Goal: Task Accomplishment & Management: Use online tool/utility

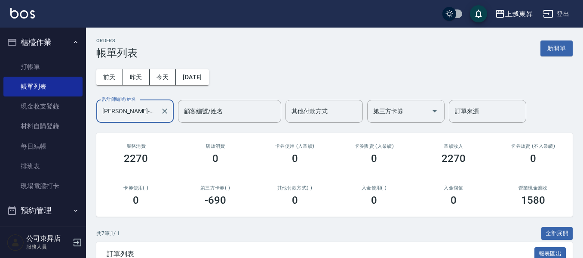
scroll to position [41, 0]
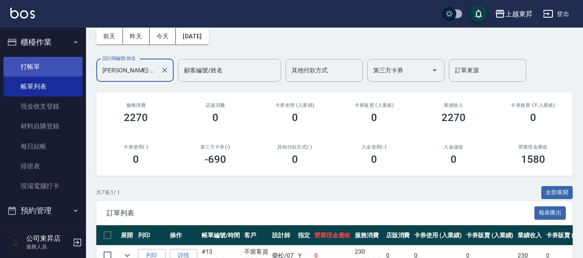
click at [39, 59] on link "打帳單" at bounding box center [42, 67] width 79 height 20
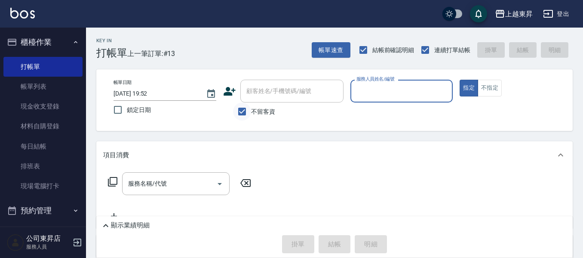
click at [240, 111] on input "不留客資" at bounding box center [242, 111] width 18 height 18
checkbox input "false"
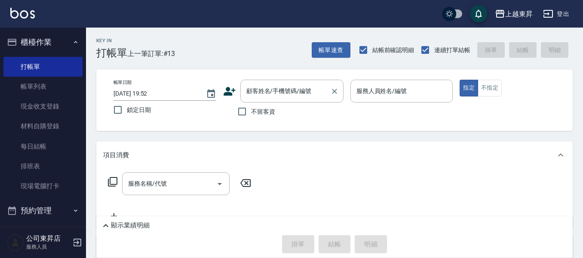
click at [252, 93] on div "顧客姓名/手機號碼/編號 顧客姓名/手機號碼/編號" at bounding box center [292, 91] width 103 height 23
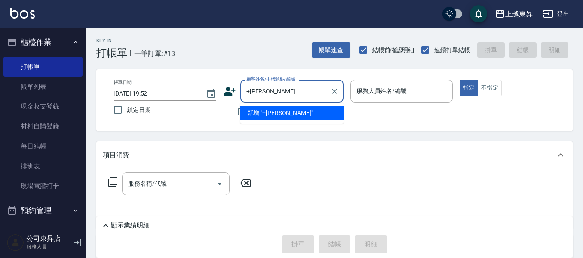
type input "+"
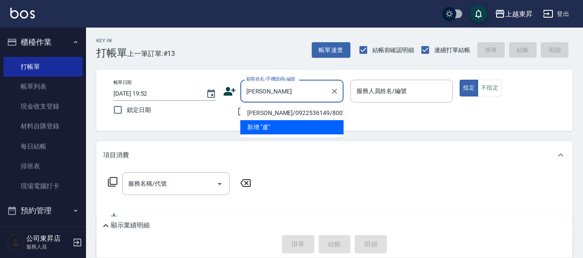
click at [270, 110] on li "[PERSON_NAME]/0922536149/80071" at bounding box center [292, 113] width 103 height 14
type input "[PERSON_NAME]/0922536149/80071"
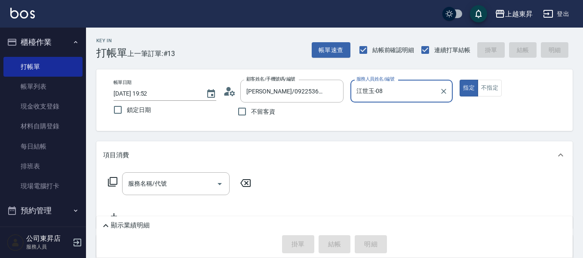
type input "江世玉-08"
click at [163, 185] on div "服務名稱/代號 服務名稱/代號" at bounding box center [176, 183] width 108 height 23
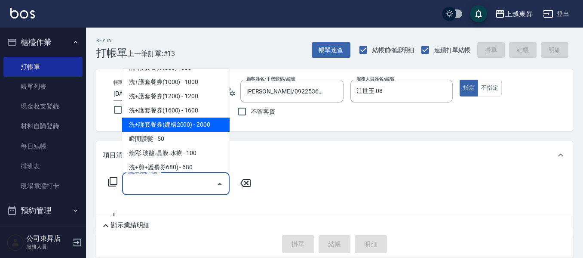
scroll to position [1205, 0]
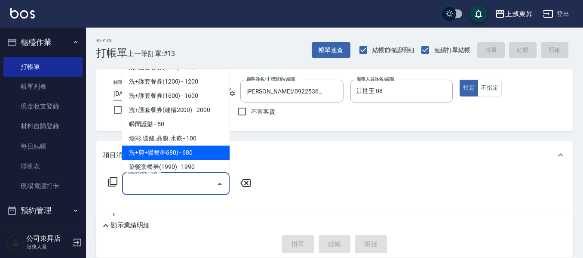
click at [173, 148] on span "洗+剪+護餐券680) - 680" at bounding box center [176, 152] width 108 height 14
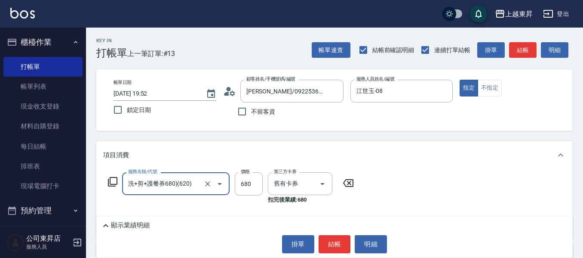
type input "洗+剪+護餐券680)(620)"
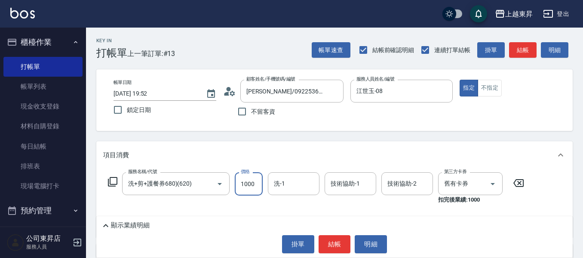
type input "1000"
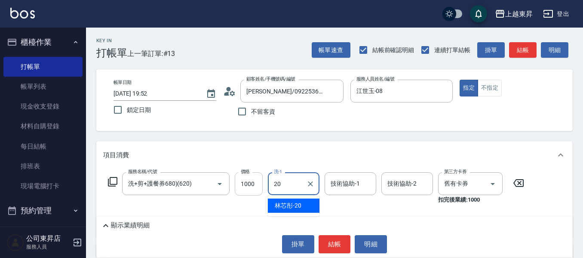
type input "林芯彤-20"
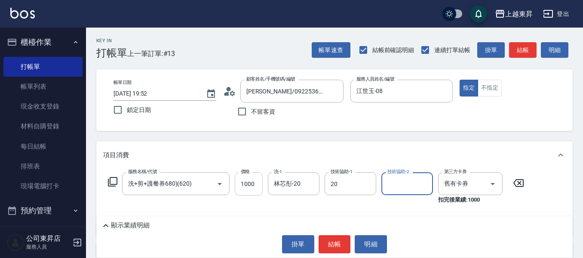
type input "林芯彤-20"
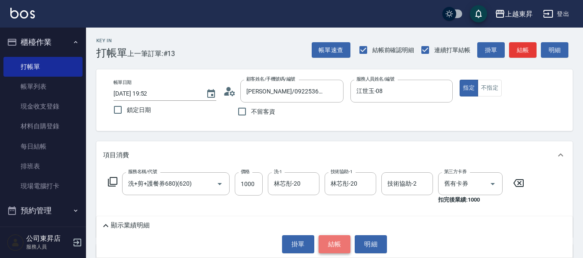
click at [330, 245] on button "結帳" at bounding box center [335, 244] width 32 height 18
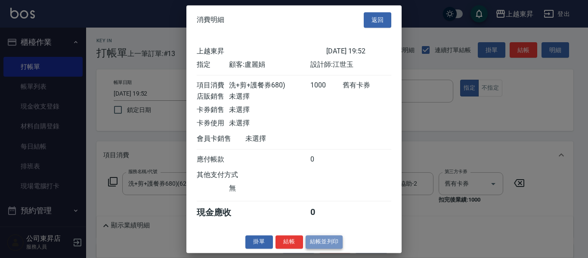
click at [319, 248] on button "結帳並列印" at bounding box center [324, 241] width 37 height 13
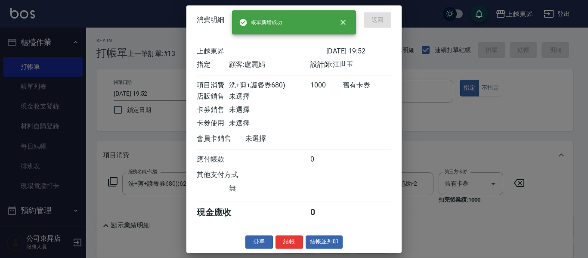
type input "[DATE] 19:58"
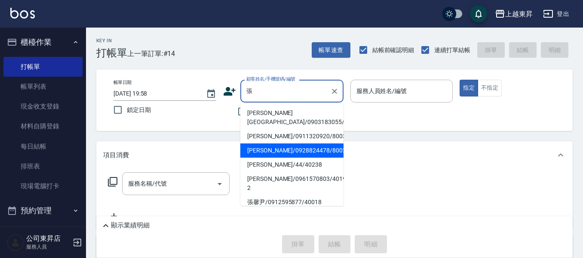
click at [260, 146] on li "[PERSON_NAME]/0928824478/80024" at bounding box center [292, 150] width 103 height 14
type input "[PERSON_NAME]/0928824478/80024"
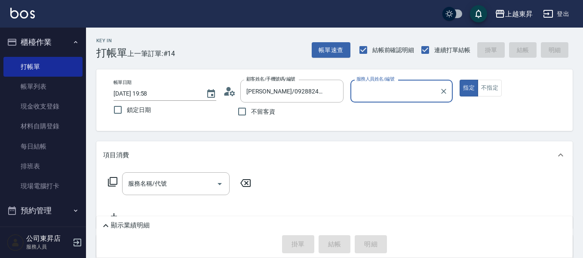
type input "江世玉-08"
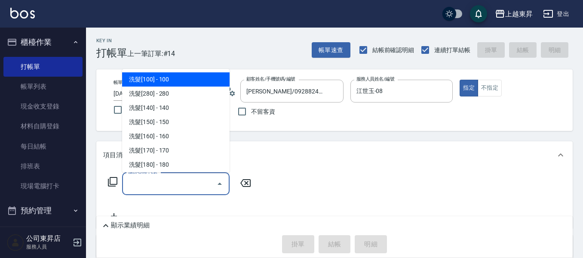
click at [139, 182] on input "服務名稱/代號" at bounding box center [169, 183] width 87 height 15
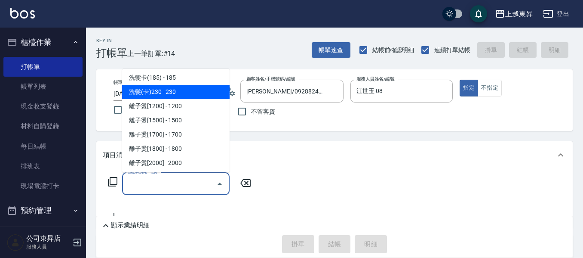
scroll to position [258, 0]
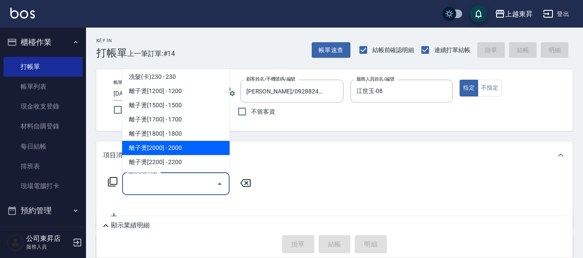
click at [180, 148] on span "離子燙[2000] - 2000" at bounding box center [176, 148] width 108 height 14
type input "離子燙[2000](305)"
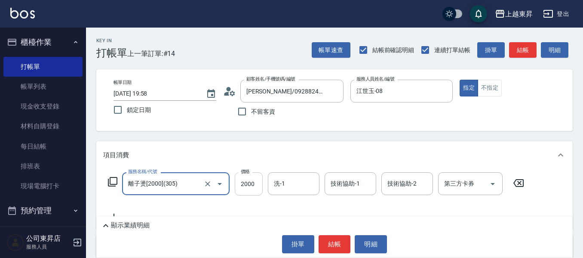
click at [254, 188] on input "2000" at bounding box center [249, 183] width 28 height 23
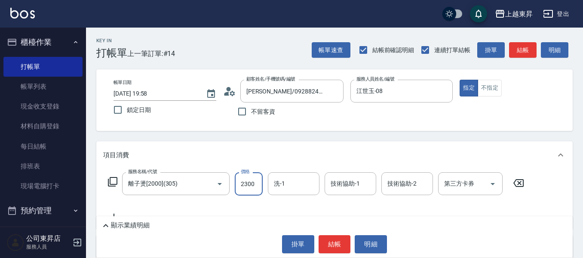
type input "2300"
drag, startPoint x: 289, startPoint y: 182, endPoint x: 287, endPoint y: 176, distance: 6.6
click at [288, 182] on input "洗-1" at bounding box center [294, 183] width 44 height 15
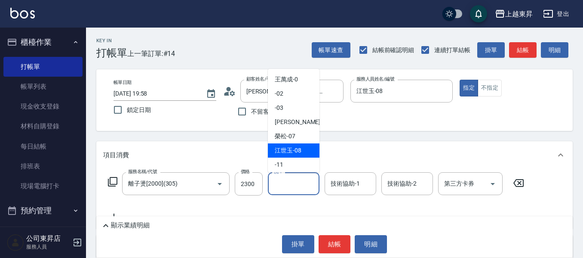
click at [283, 148] on span "[PERSON_NAME]-08" at bounding box center [288, 150] width 27 height 9
type input "江世玉-08"
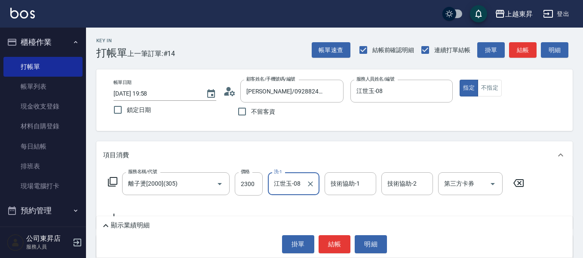
click at [353, 183] on div "技術協助-1 技術協助-1" at bounding box center [351, 183] width 52 height 23
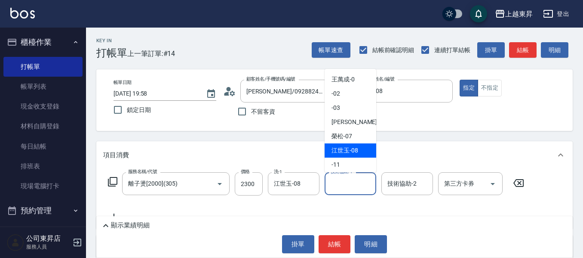
click at [353, 151] on span "[PERSON_NAME]-08" at bounding box center [345, 150] width 27 height 9
type input "江世玉-08"
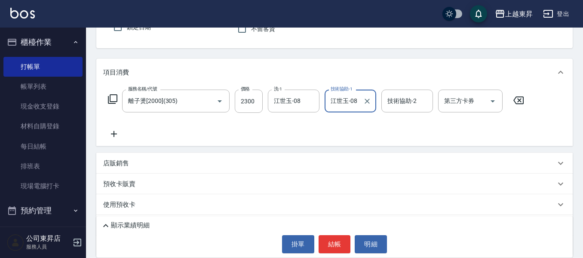
scroll to position [86, 0]
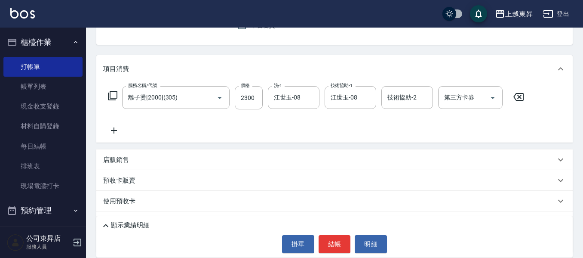
click at [115, 130] on icon at bounding box center [114, 130] width 22 height 10
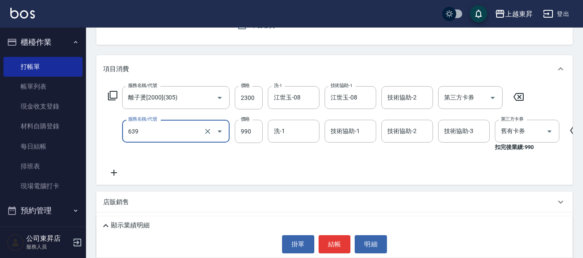
type input "(芙)蘆薈髮膜套卡(自材)(639)"
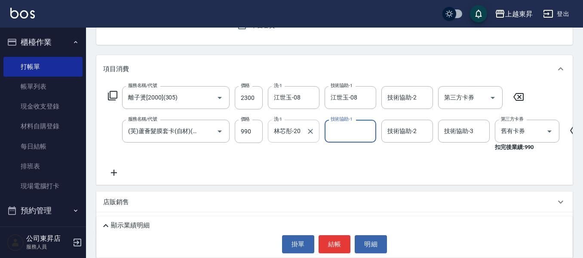
click at [294, 132] on input "林芯彤-20" at bounding box center [287, 130] width 31 height 15
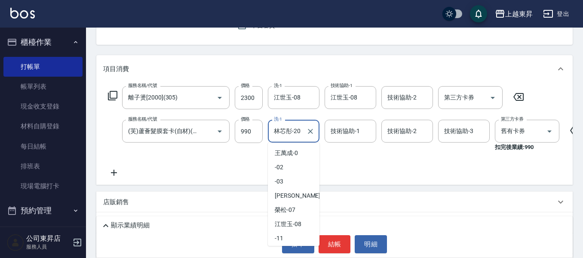
scroll to position [56, 0]
click at [282, 133] on input "林芯彤-20" at bounding box center [287, 130] width 31 height 15
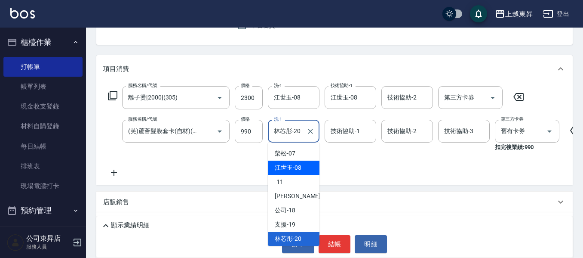
click at [294, 167] on span "[PERSON_NAME]-08" at bounding box center [288, 167] width 27 height 9
type input "江世玉-08"
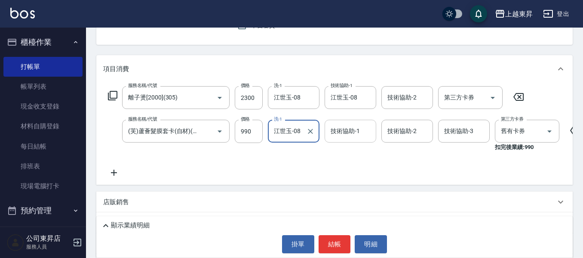
click at [338, 131] on div "技術協助-1 技術協助-1" at bounding box center [351, 131] width 52 height 23
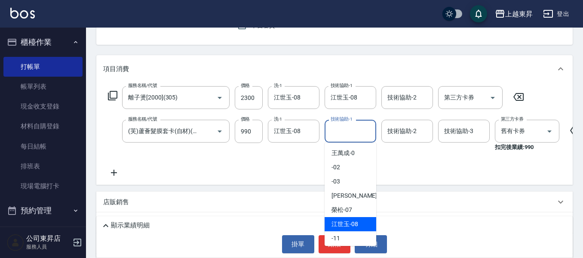
click at [351, 221] on span "[PERSON_NAME]-08" at bounding box center [345, 223] width 27 height 9
type input "江世玉-08"
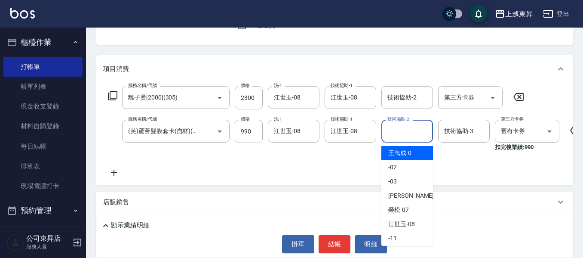
click at [390, 130] on input "技術協助-2" at bounding box center [408, 130] width 44 height 15
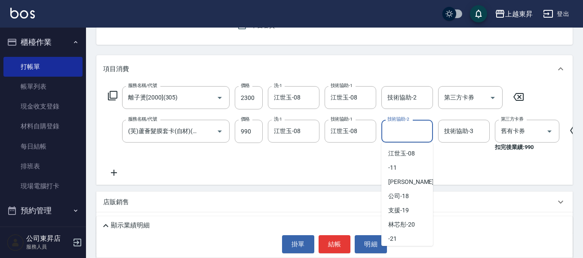
scroll to position [86, 0]
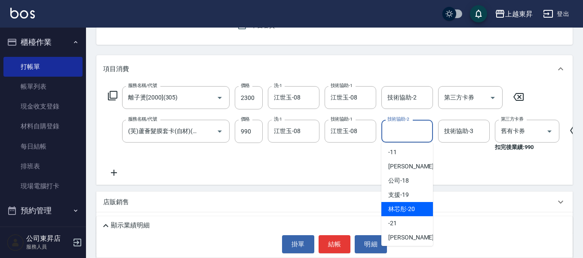
click at [407, 213] on span "林芯彤 -20" at bounding box center [402, 208] width 27 height 9
type input "林芯彤-20"
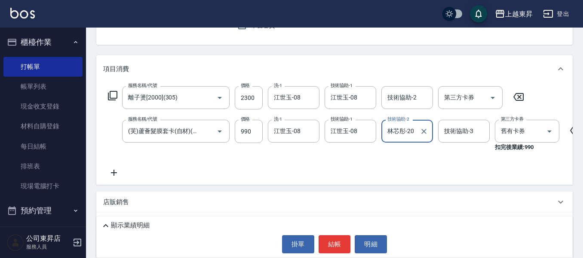
click at [116, 175] on icon at bounding box center [114, 172] width 22 height 10
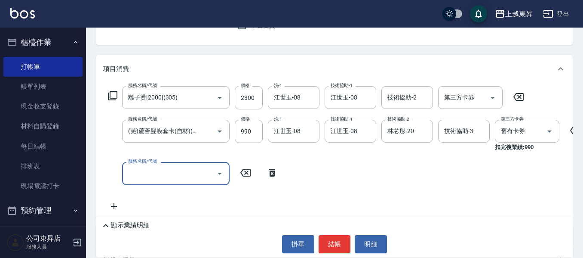
scroll to position [0, 0]
type input "[PERSON_NAME].玻酸.晶膜.水療(619)"
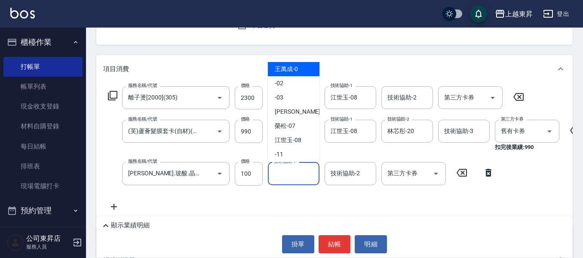
click at [292, 171] on input "技術協助-1" at bounding box center [294, 173] width 44 height 15
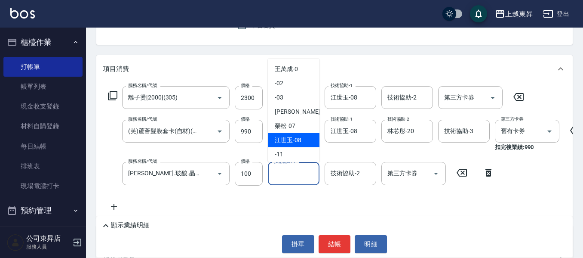
click at [293, 136] on span "[PERSON_NAME]-08" at bounding box center [288, 140] width 27 height 9
type input "江世玉-08"
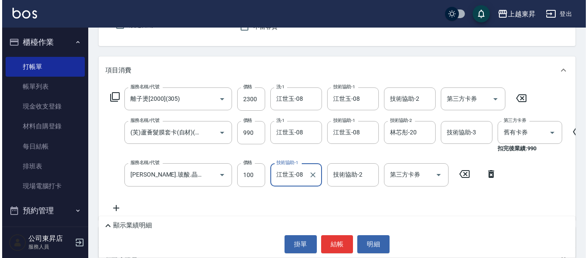
scroll to position [82, 0]
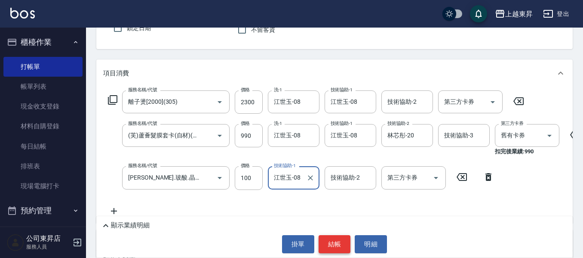
click at [334, 242] on button "結帳" at bounding box center [335, 244] width 32 height 18
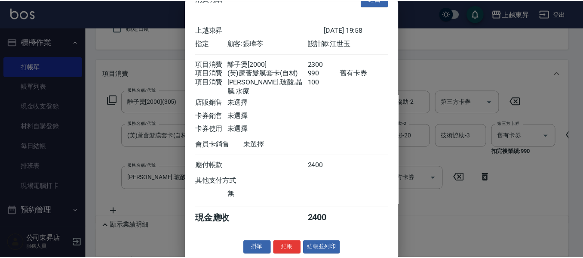
scroll to position [24, 0]
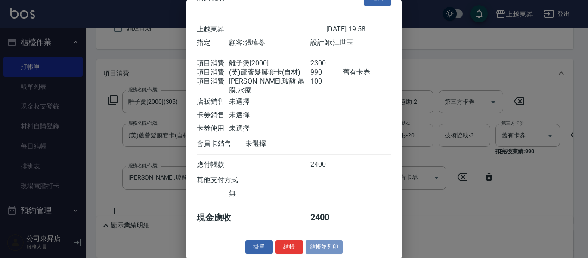
click at [324, 245] on button "結帳並列印" at bounding box center [324, 247] width 37 height 13
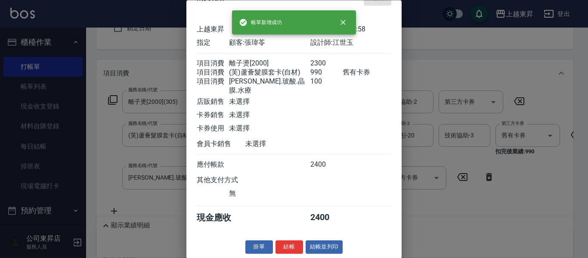
type input "[DATE] 19:59"
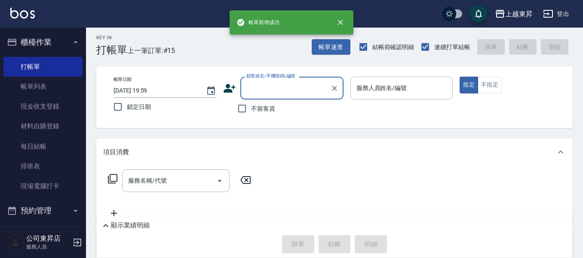
scroll to position [0, 0]
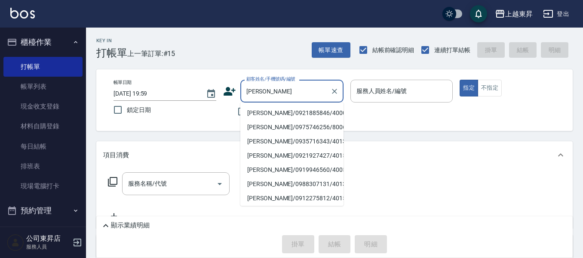
click at [266, 112] on li "[PERSON_NAME]/0921885846/40005" at bounding box center [292, 113] width 103 height 14
type input "[PERSON_NAME]/0921885846/40005"
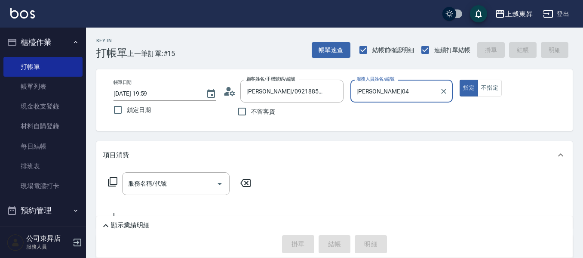
click at [374, 90] on input "[PERSON_NAME]04" at bounding box center [396, 90] width 82 height 15
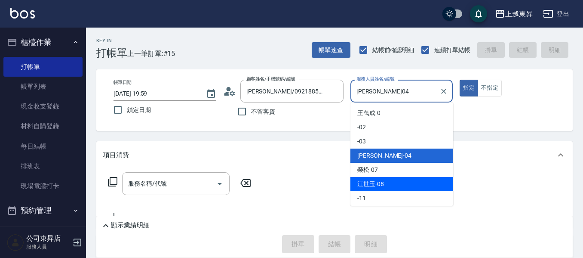
click at [375, 182] on span "[PERSON_NAME]-08" at bounding box center [371, 183] width 27 height 9
type input "江世玉-08"
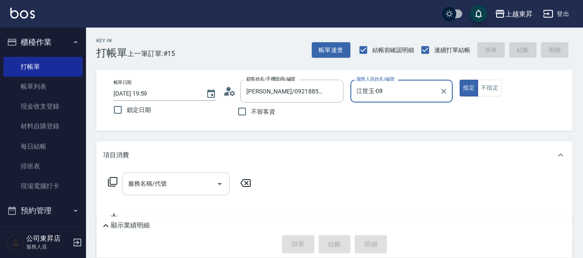
click at [196, 184] on input "服務名稱/代號" at bounding box center [169, 183] width 87 height 15
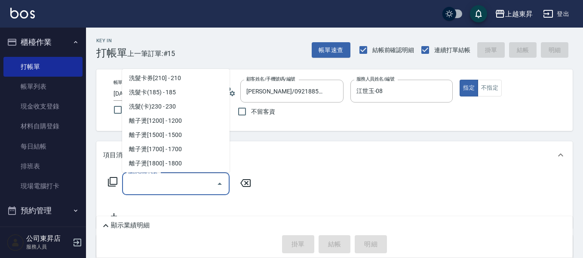
scroll to position [215, 0]
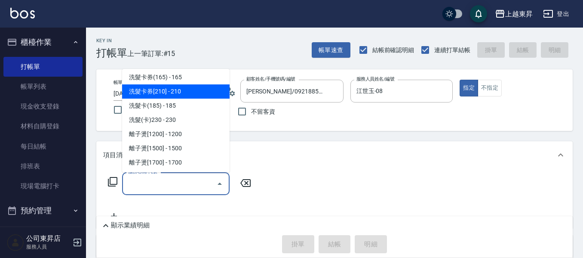
click at [179, 90] on span "洗髮卡券[210] - 210" at bounding box center [176, 91] width 108 height 14
type input "洗髮卡券[210](222)"
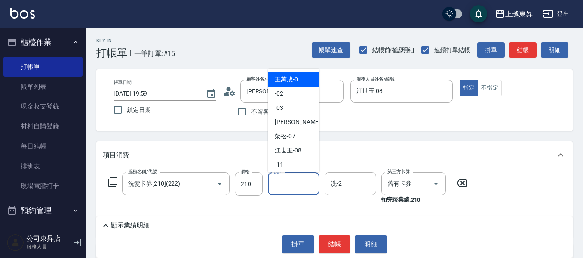
click at [290, 188] on input "洗-1" at bounding box center [294, 183] width 44 height 15
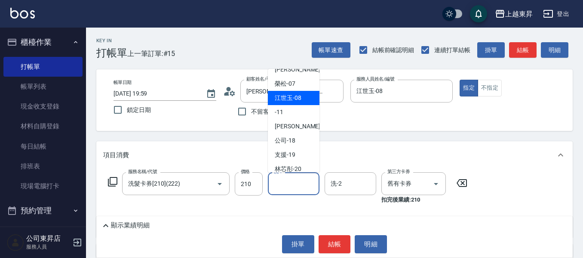
scroll to position [129, 0]
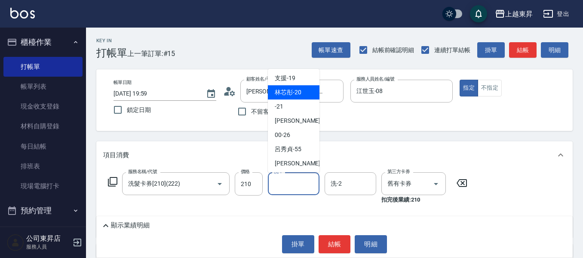
click at [283, 95] on span "林芯彤 -20" at bounding box center [288, 92] width 27 height 9
type input "林芯彤-20"
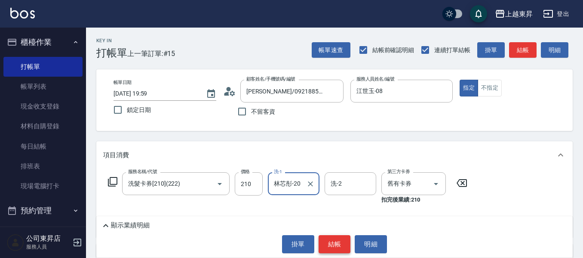
click at [331, 250] on button "結帳" at bounding box center [335, 244] width 32 height 18
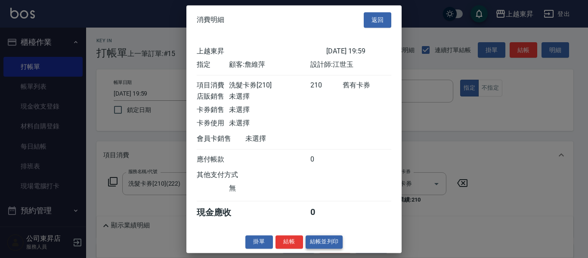
click at [317, 246] on button "結帳並列印" at bounding box center [324, 241] width 37 height 13
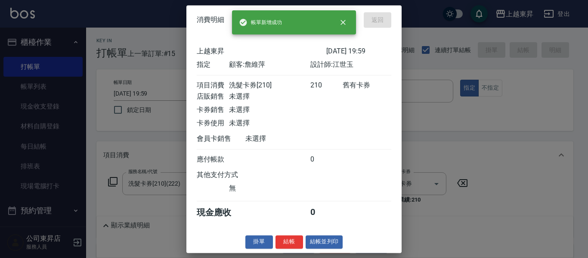
type input "[DATE] 20:00"
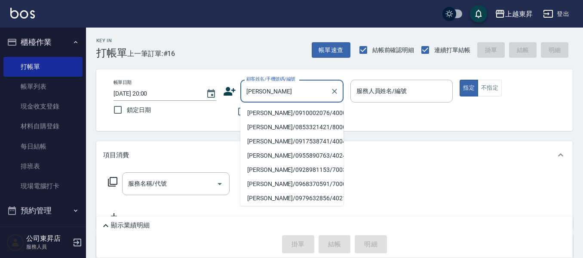
click at [270, 111] on li "[PERSON_NAME]/0910002076/40003" at bounding box center [292, 113] width 103 height 14
type input "[PERSON_NAME]/0910002076/40003"
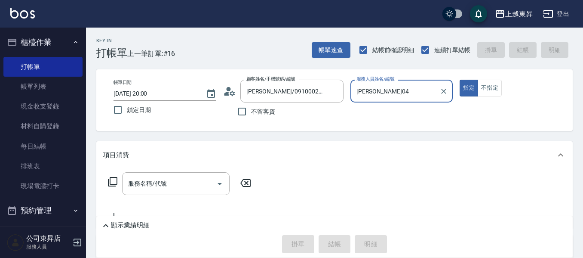
click at [388, 93] on input "[PERSON_NAME]04" at bounding box center [396, 90] width 82 height 15
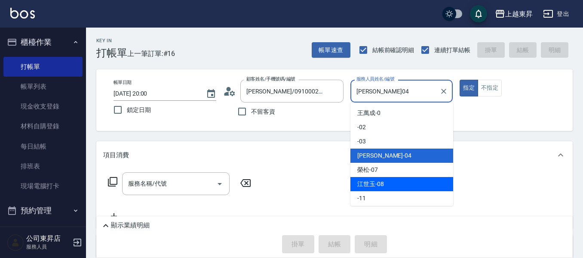
click at [382, 180] on span "[PERSON_NAME]-08" at bounding box center [371, 183] width 27 height 9
type input "江世玉-08"
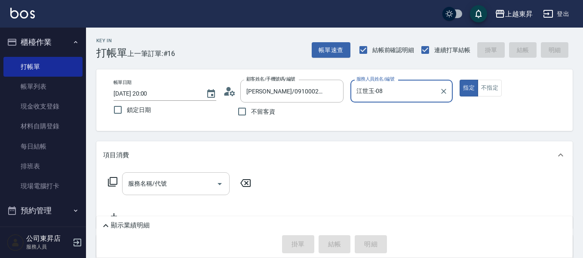
click at [168, 183] on input "服務名稱/代號" at bounding box center [169, 183] width 87 height 15
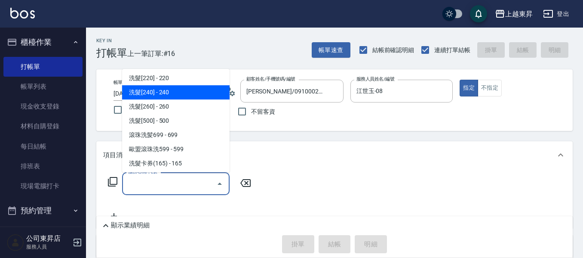
scroll to position [172, 0]
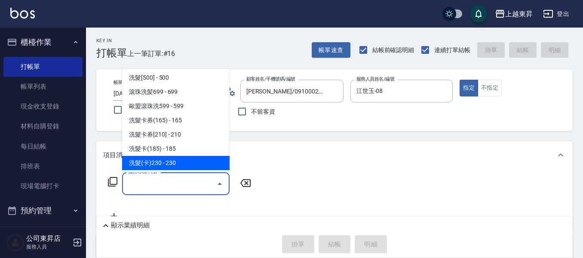
click at [192, 159] on span "洗髮(卡)230 - 230" at bounding box center [176, 163] width 108 height 14
type input "洗髮(卡)230(224)"
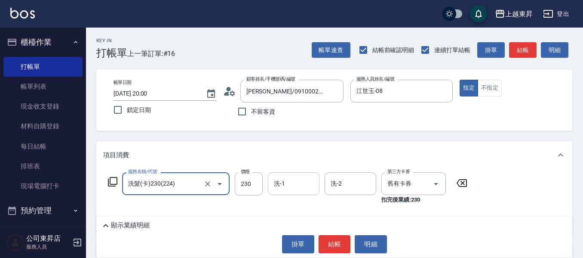
click at [279, 183] on div "洗-1 洗-1" at bounding box center [294, 183] width 52 height 23
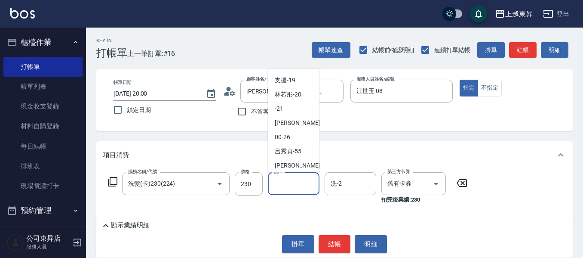
scroll to position [129, 0]
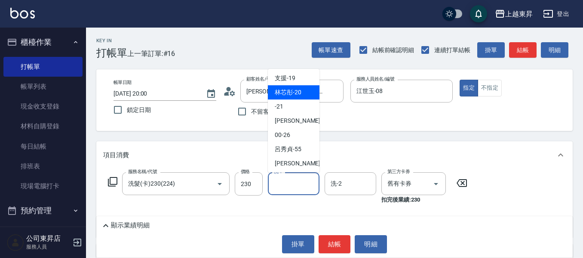
click at [282, 89] on span "林芯彤 -20" at bounding box center [288, 92] width 27 height 9
type input "林芯彤-20"
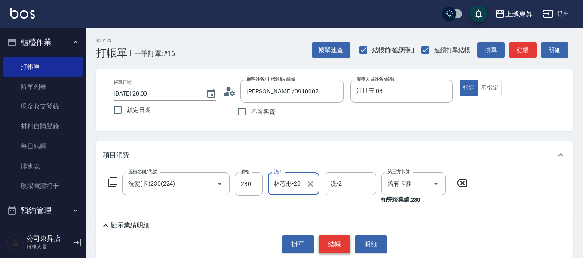
click at [333, 243] on button "結帳" at bounding box center [335, 244] width 32 height 18
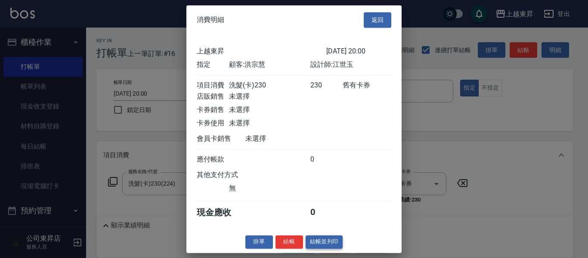
click at [325, 248] on button "結帳並列印" at bounding box center [324, 241] width 37 height 13
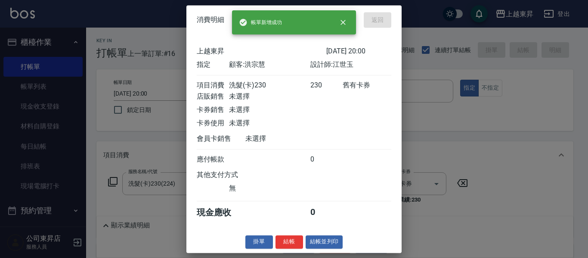
type input "[DATE] 20:01"
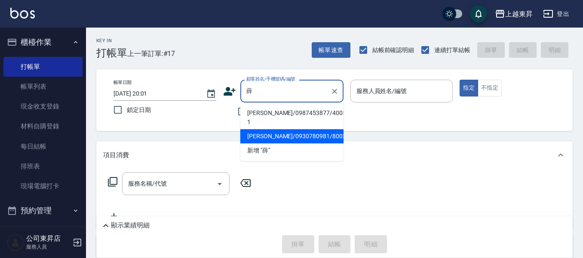
click at [259, 129] on li "[PERSON_NAME]/0930780981/80031" at bounding box center [292, 136] width 103 height 14
type input "[PERSON_NAME]/0930780981/80031"
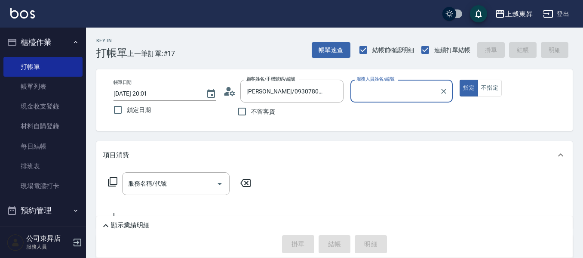
type input "江世玉-08"
click at [181, 184] on input "服務名稱/代號" at bounding box center [169, 183] width 87 height 15
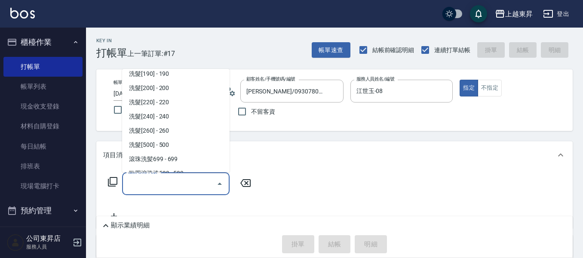
scroll to position [215, 0]
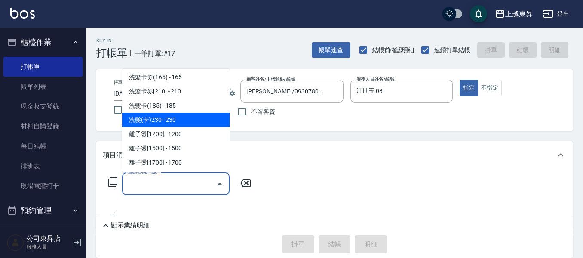
click at [179, 118] on span "洗髮(卡)230 - 230" at bounding box center [176, 120] width 108 height 14
type input "洗髮(卡)230(224)"
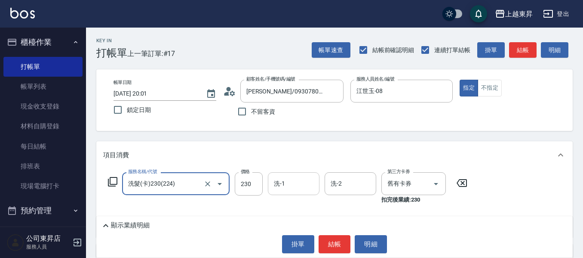
click at [290, 185] on input "洗-1" at bounding box center [294, 183] width 44 height 15
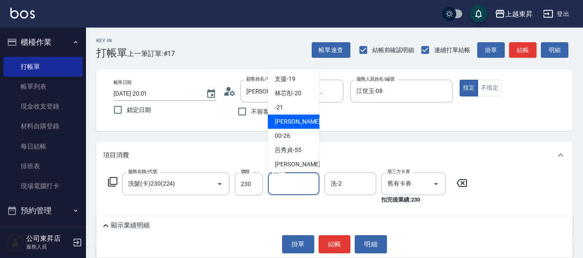
scroll to position [129, 0]
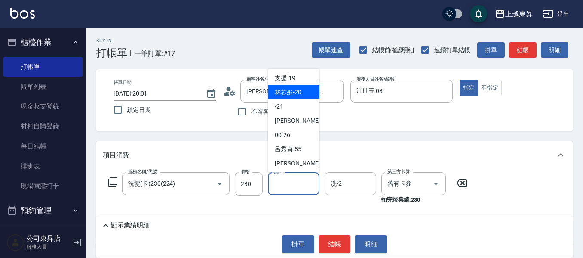
click at [291, 92] on span "林芯彤 -20" at bounding box center [288, 92] width 27 height 9
type input "林芯彤-20"
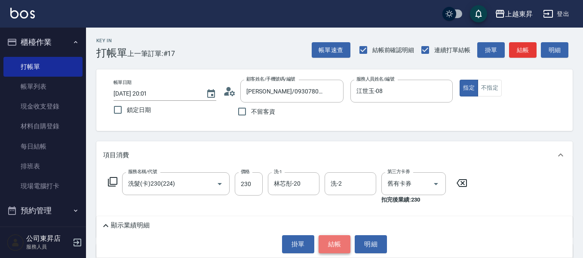
click at [327, 241] on button "結帳" at bounding box center [335, 244] width 32 height 18
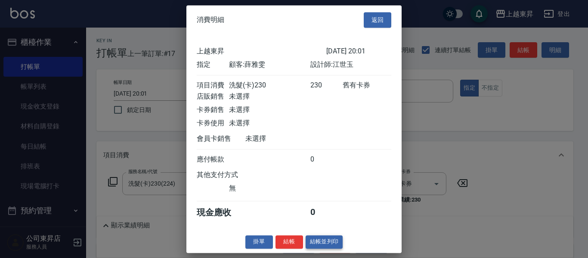
click at [316, 248] on button "結帳並列印" at bounding box center [324, 241] width 37 height 13
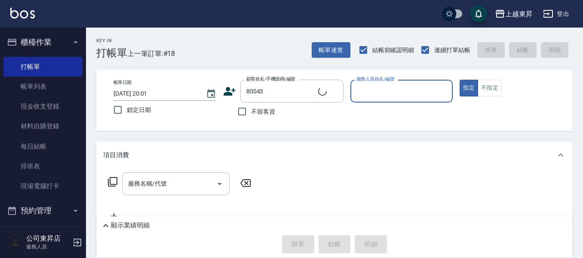
type input "[PERSON_NAME]/0918120000/80043"
type input "江世玉-08"
drag, startPoint x: 162, startPoint y: 188, endPoint x: 167, endPoint y: 175, distance: 13.3
click at [162, 188] on div "服務名稱/代號 服務名稱/代號" at bounding box center [176, 183] width 108 height 23
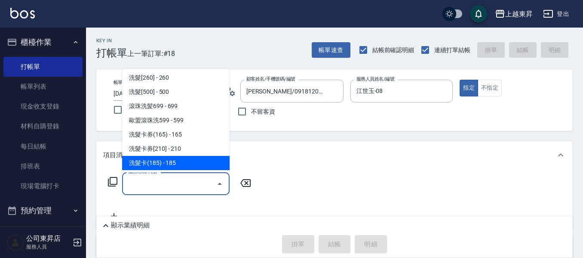
scroll to position [215, 0]
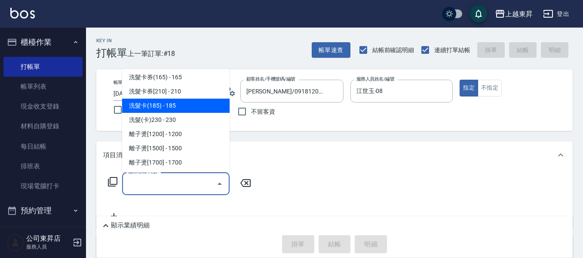
click at [172, 101] on span "洗髮卡(185) - 185" at bounding box center [176, 106] width 108 height 14
type input "洗髮卡(185)(223)"
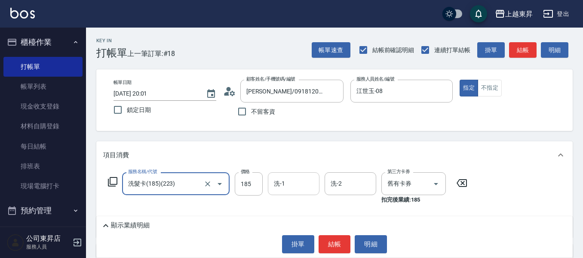
click at [295, 187] on input "洗-1" at bounding box center [294, 183] width 44 height 15
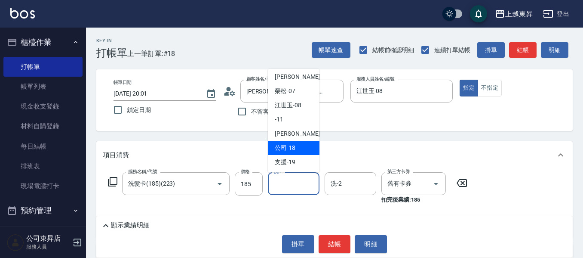
scroll to position [86, 0]
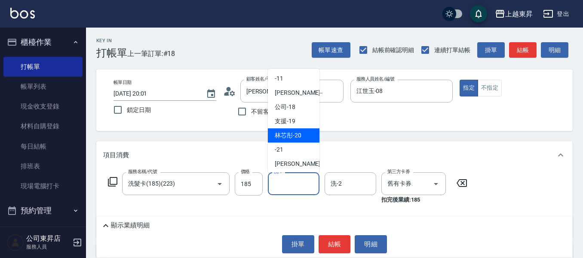
click at [295, 135] on span "林芯彤 -20" at bounding box center [288, 135] width 27 height 9
type input "林芯彤-20"
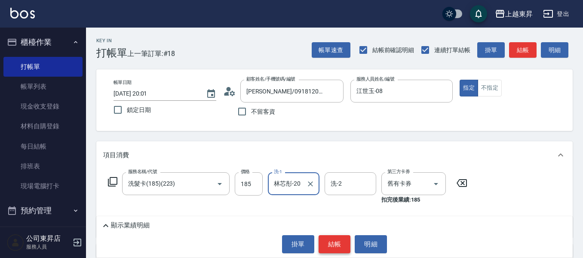
click at [337, 245] on button "結帳" at bounding box center [335, 244] width 32 height 18
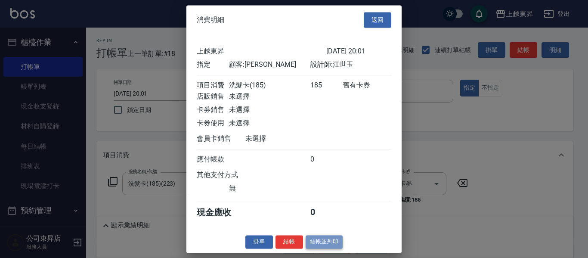
click at [335, 248] on button "結帳並列印" at bounding box center [324, 241] width 37 height 13
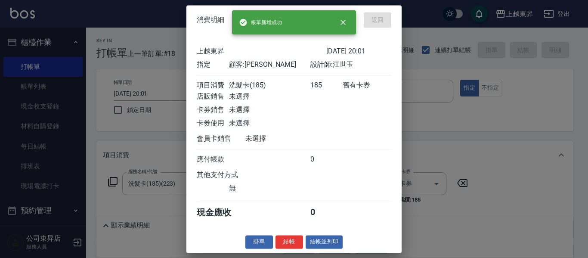
type input "[DATE] 20:02"
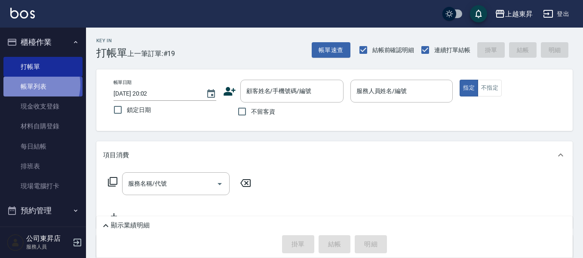
click at [33, 85] on link "帳單列表" at bounding box center [42, 87] width 79 height 20
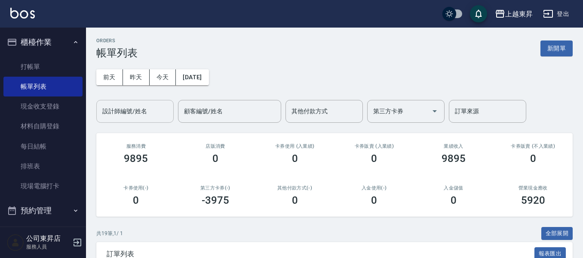
click at [116, 108] on input "設計師編號/姓名" at bounding box center [135, 111] width 70 height 15
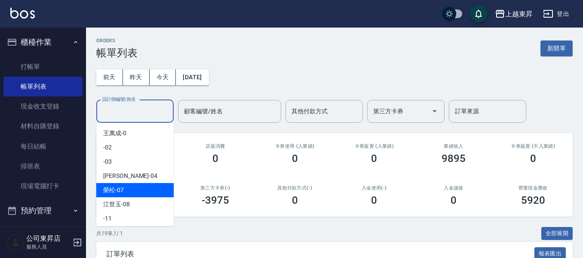
click at [109, 188] on span "[PERSON_NAME] -07" at bounding box center [113, 189] width 21 height 9
type input "[PERSON_NAME]-07"
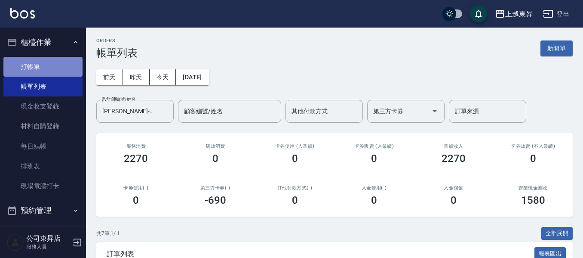
click at [52, 64] on link "打帳單" at bounding box center [42, 67] width 79 height 20
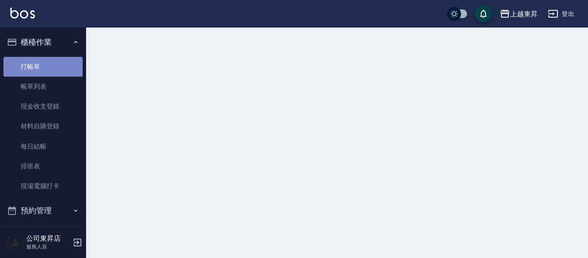
click at [52, 63] on link "打帳單" at bounding box center [42, 67] width 79 height 20
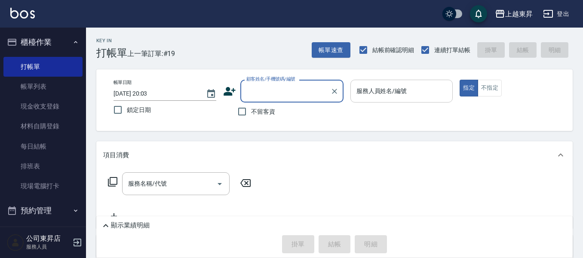
click at [392, 90] on input "服務人員姓名/編號" at bounding box center [402, 90] width 95 height 15
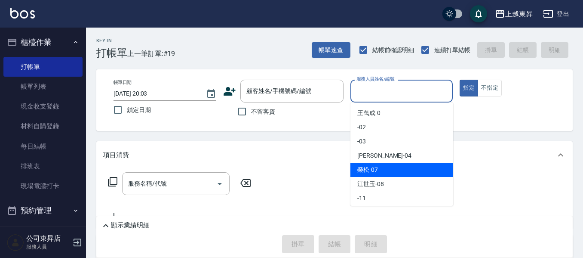
click at [377, 172] on span "[PERSON_NAME] -07" at bounding box center [368, 169] width 21 height 9
type input "[PERSON_NAME]-07"
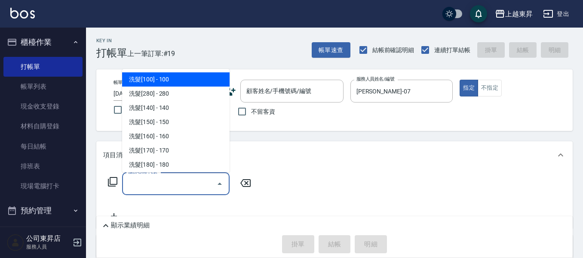
click at [163, 179] on input "服務名稱/代號" at bounding box center [169, 183] width 87 height 15
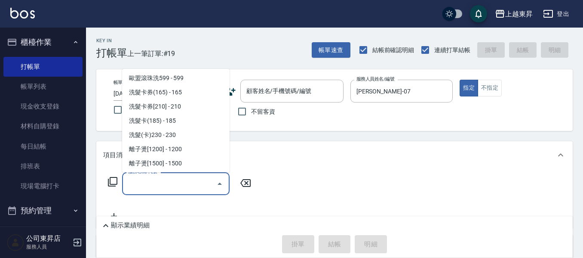
scroll to position [215, 0]
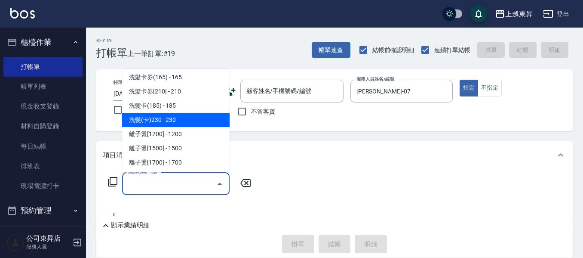
click at [189, 122] on span "洗髮(卡)230 - 230" at bounding box center [176, 120] width 108 height 14
type input "洗髮(卡)230(224)"
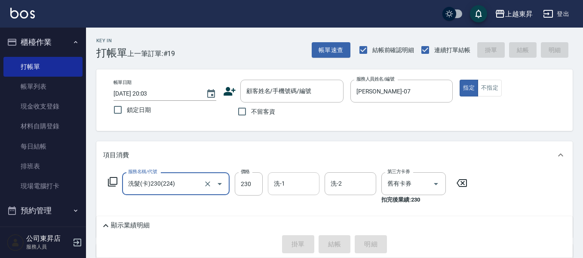
click at [283, 185] on input "洗-1" at bounding box center [294, 183] width 44 height 15
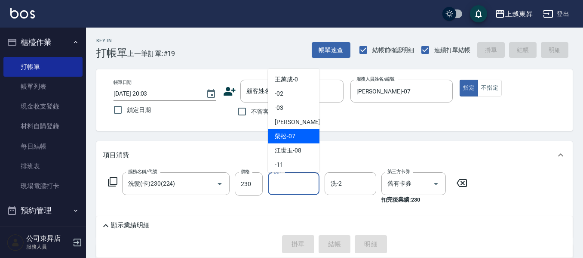
click at [276, 134] on span "[PERSON_NAME] -07" at bounding box center [285, 136] width 21 height 9
type input "[PERSON_NAME]-07"
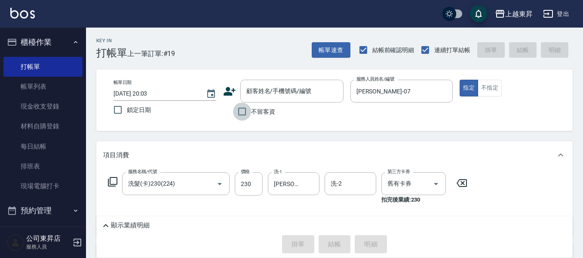
drag, startPoint x: 243, startPoint y: 111, endPoint x: 270, endPoint y: 134, distance: 35.8
click at [243, 111] on input "不留客資" at bounding box center [242, 111] width 18 height 18
checkbox input "true"
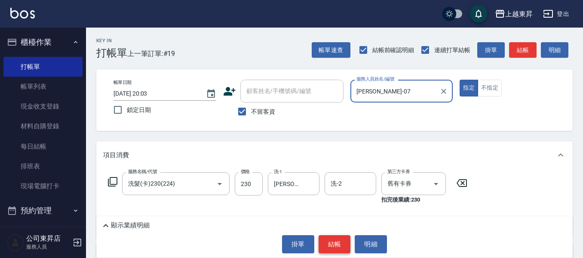
click at [336, 241] on button "結帳" at bounding box center [335, 244] width 32 height 18
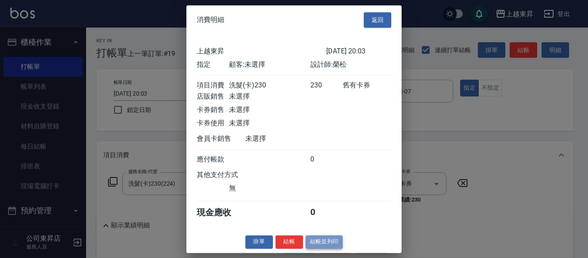
click at [320, 247] on button "結帳並列印" at bounding box center [324, 241] width 37 height 13
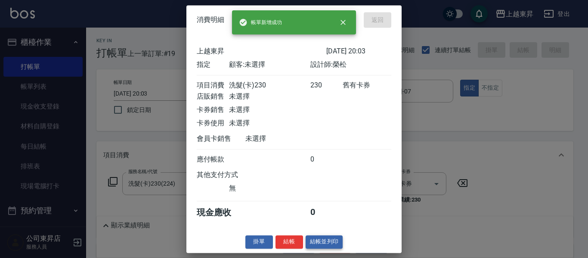
type input "[DATE] 20:04"
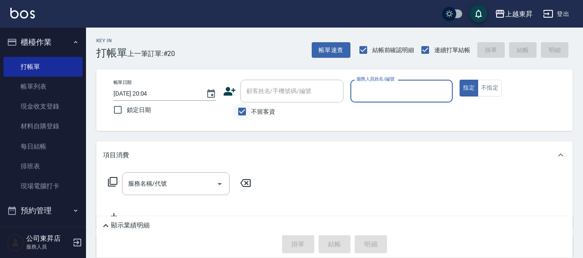
drag, startPoint x: 242, startPoint y: 114, endPoint x: 235, endPoint y: 108, distance: 9.4
click at [239, 113] on input "不留客資" at bounding box center [242, 111] width 18 height 18
checkbox input "false"
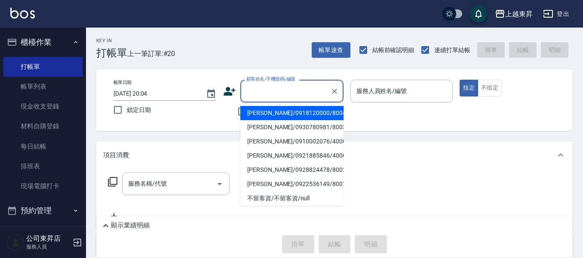
click at [248, 92] on input "顧客姓名/手機號碼/編號" at bounding box center [285, 90] width 83 height 15
type input "[PERSON_NAME]/0930780981/80031"
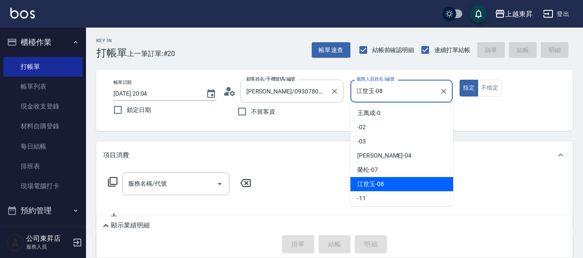
type input "江世玉-08"
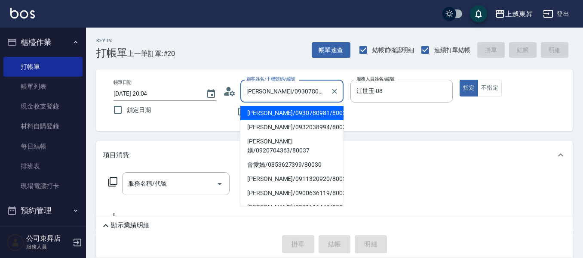
click at [326, 92] on input "[PERSON_NAME]/0930780981/80031" at bounding box center [285, 90] width 83 height 15
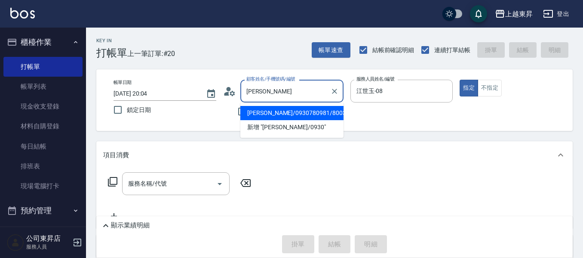
type input "薛"
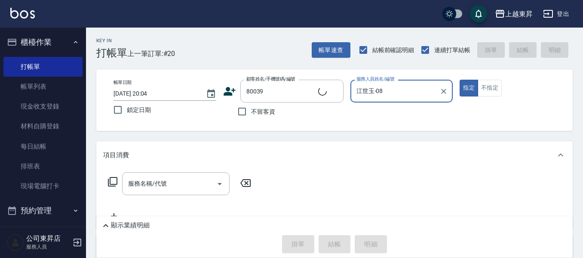
type input "[PERSON_NAME]/0921116449/80039"
click at [170, 180] on input "服務名稱/代號" at bounding box center [169, 183] width 87 height 15
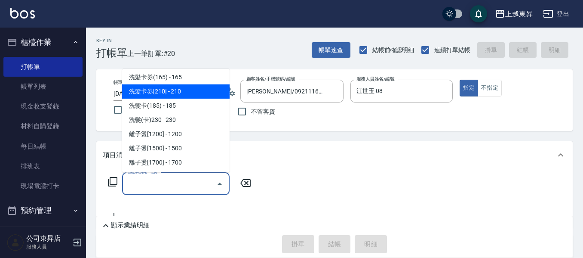
click at [173, 90] on span "洗髮卡券[210] - 210" at bounding box center [176, 91] width 108 height 14
type input "洗髮卡券[210](222)"
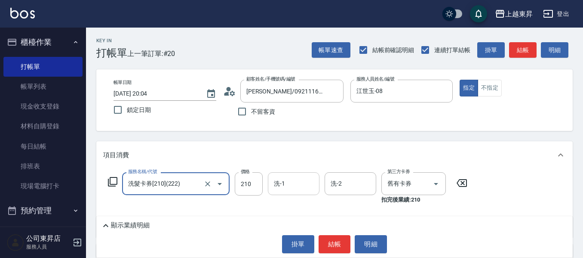
click at [287, 180] on input "洗-1" at bounding box center [294, 183] width 44 height 15
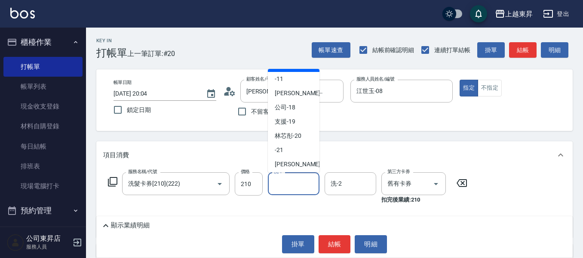
scroll to position [86, 0]
click at [292, 135] on span "林芯彤 -20" at bounding box center [288, 135] width 27 height 9
type input "林芯彤-20"
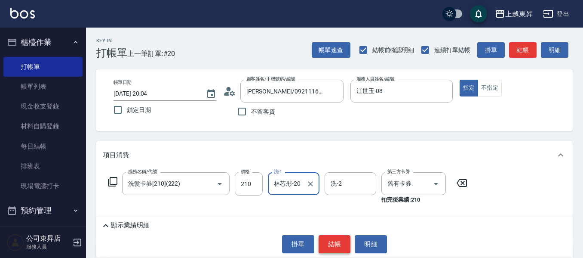
click at [339, 245] on button "結帳" at bounding box center [335, 244] width 32 height 18
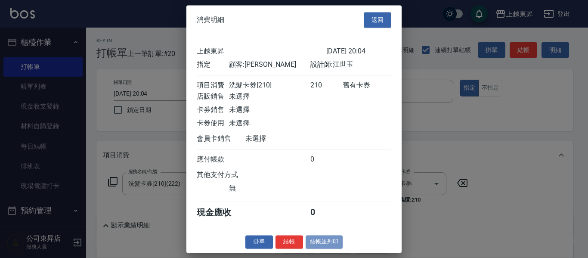
drag, startPoint x: 321, startPoint y: 251, endPoint x: 326, endPoint y: 249, distance: 4.6
click at [324, 248] on button "結帳並列印" at bounding box center [324, 241] width 37 height 13
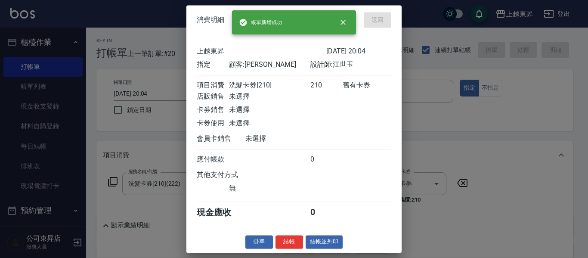
type input "[DATE] 20:08"
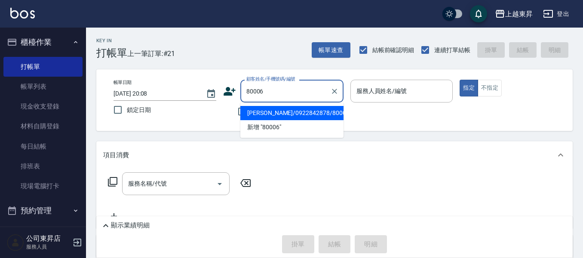
type input "[PERSON_NAME]/0922842878/80006"
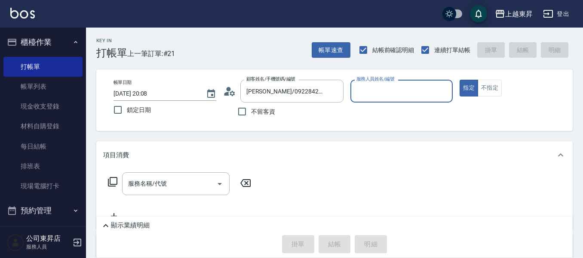
type input "江世玉-08"
click at [151, 182] on div "服務名稱/代號 服務名稱/代號" at bounding box center [176, 183] width 108 height 23
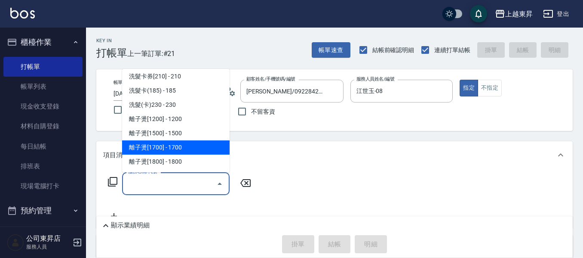
scroll to position [215, 0]
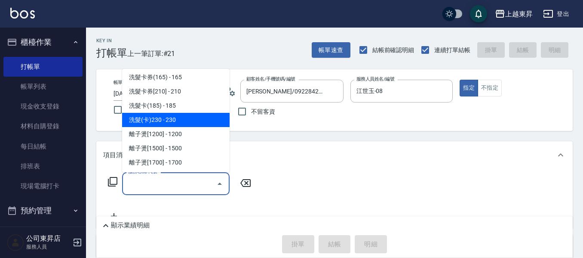
click at [174, 120] on span "洗髮(卡)230 - 230" at bounding box center [176, 120] width 108 height 14
type input "洗髮(卡)230(224)"
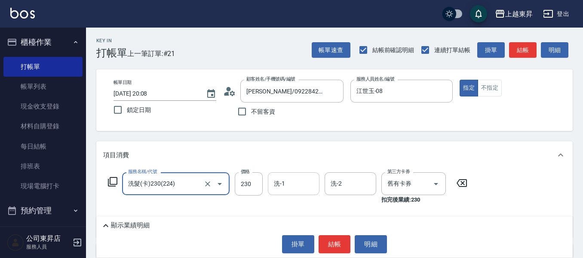
click at [283, 188] on div "洗-1 洗-1" at bounding box center [294, 183] width 52 height 23
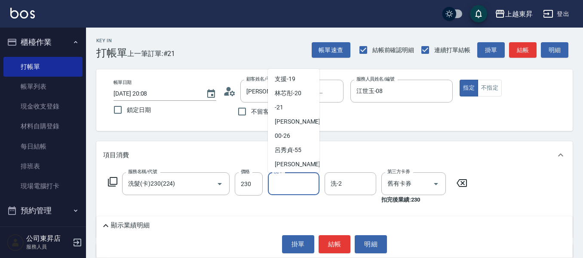
scroll to position [129, 0]
click at [287, 90] on span "林芯彤 -20" at bounding box center [288, 92] width 27 height 9
type input "林芯彤-20"
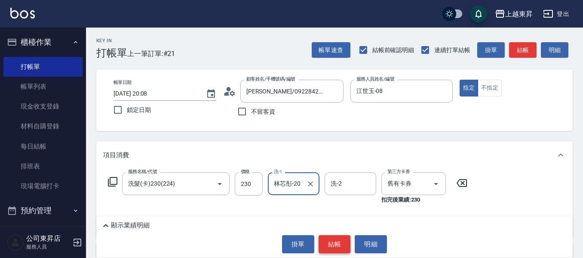
drag, startPoint x: 338, startPoint y: 244, endPoint x: 339, endPoint y: 240, distance: 4.4
click at [338, 244] on button "結帳" at bounding box center [335, 244] width 32 height 18
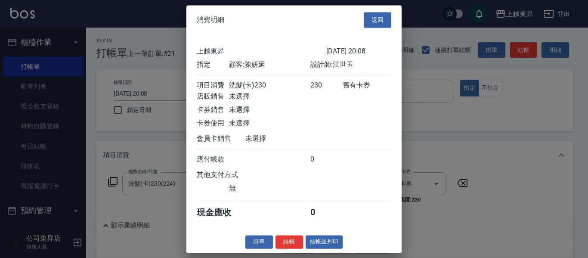
click at [324, 247] on button "結帳並列印" at bounding box center [324, 241] width 37 height 13
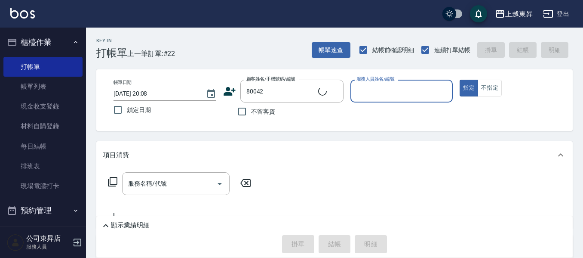
type input "[PERSON_NAME]/0955057233/80042"
type input "江世玉-08"
click at [171, 183] on input "服務名稱/代號" at bounding box center [169, 183] width 87 height 15
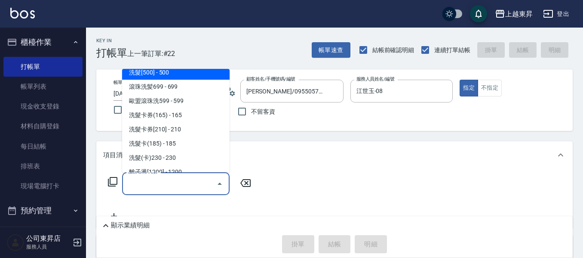
scroll to position [215, 0]
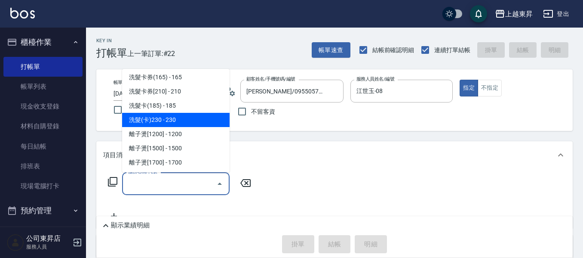
click at [176, 122] on span "洗髮(卡)230 - 230" at bounding box center [176, 120] width 108 height 14
type input "洗髮(卡)230(224)"
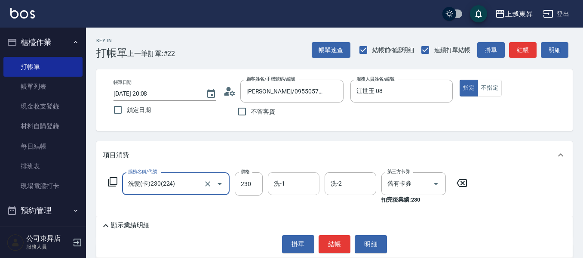
click at [292, 183] on input "洗-1" at bounding box center [294, 183] width 44 height 15
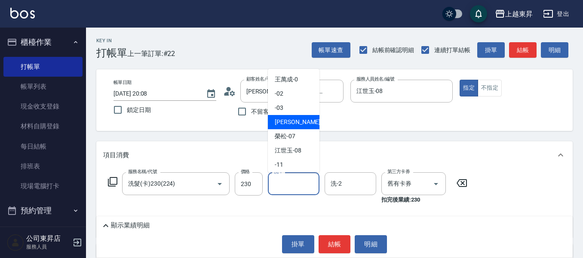
scroll to position [86, 0]
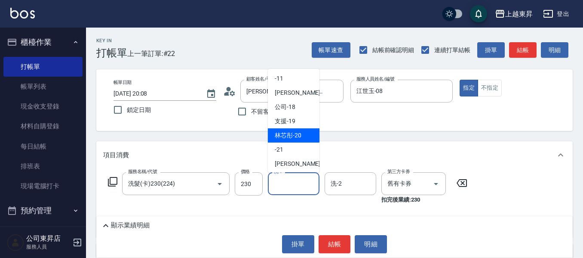
click at [299, 133] on span "林芯彤 -20" at bounding box center [288, 135] width 27 height 9
type input "林芯彤-20"
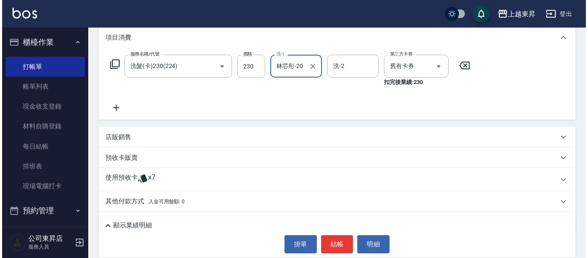
scroll to position [129, 0]
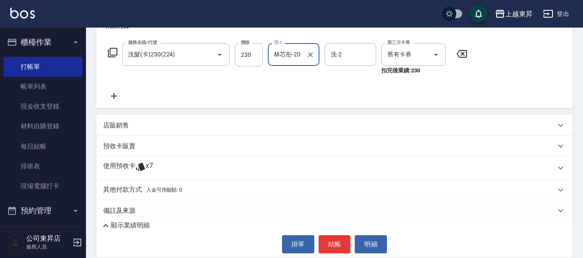
click at [114, 96] on icon at bounding box center [114, 96] width 6 height 6
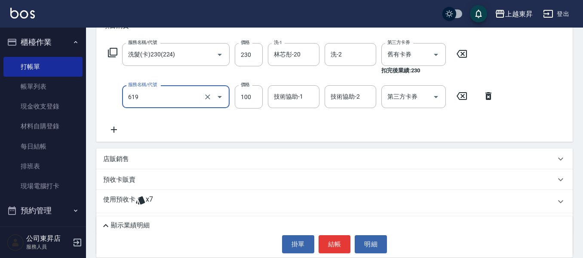
type input "[PERSON_NAME].玻酸.晶膜.水療(619)"
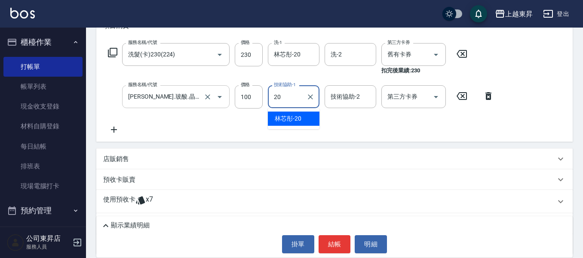
type input "林芯彤-20"
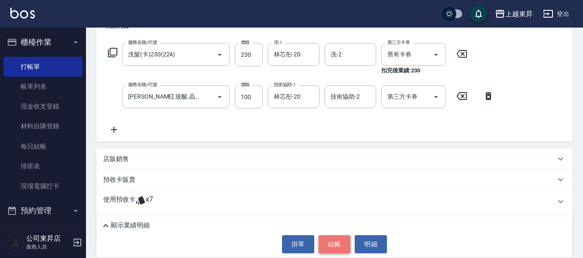
click at [339, 241] on button "結帳" at bounding box center [335, 244] width 32 height 18
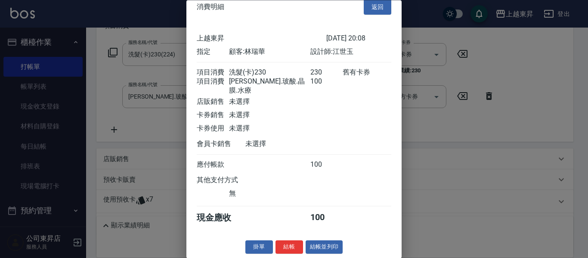
scroll to position [14, 0]
click at [309, 247] on button "結帳並列印" at bounding box center [324, 247] width 37 height 13
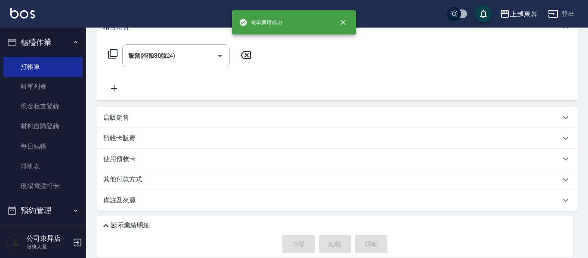
type input "[DATE] 20:09"
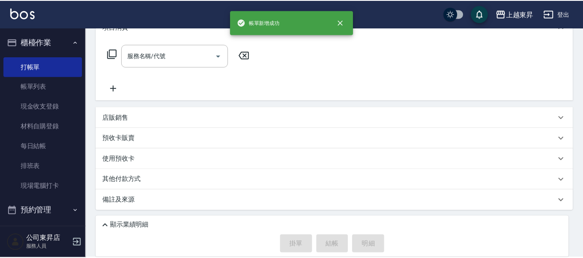
scroll to position [0, 0]
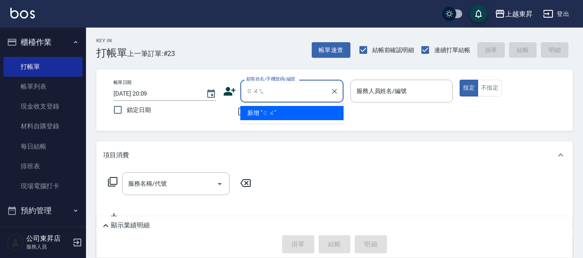
type input "規"
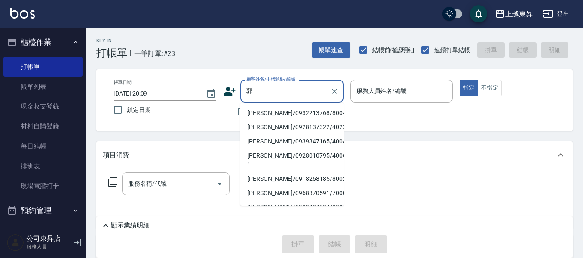
click at [257, 111] on li "[PERSON_NAME]/0932213768/80044" at bounding box center [292, 113] width 103 height 14
type input "[PERSON_NAME]/0932213768/80044"
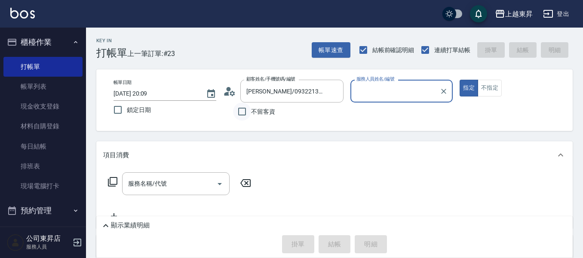
type input "江世玉-08"
click at [155, 190] on input "服務名稱/代號" at bounding box center [169, 183] width 87 height 15
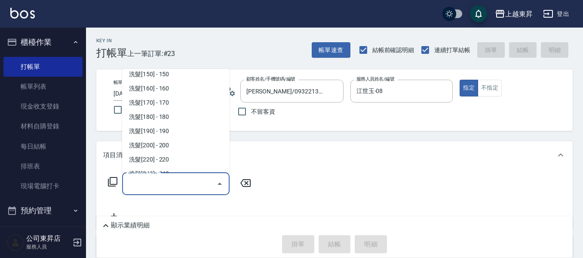
scroll to position [129, 0]
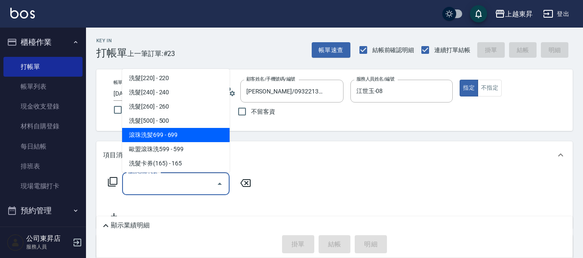
click at [185, 133] on span "滾珠洗髪699 - 699" at bounding box center [176, 135] width 108 height 14
type input "滾珠洗髪699(214)"
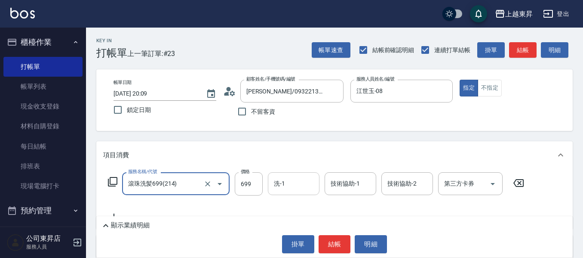
click at [290, 183] on input "洗-1" at bounding box center [294, 183] width 44 height 15
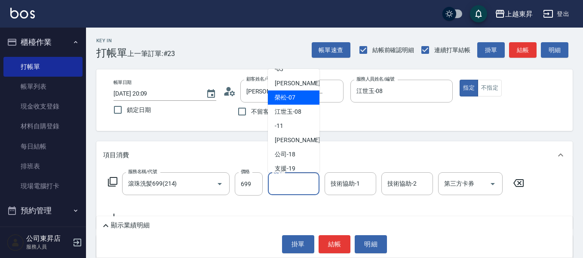
scroll to position [86, 0]
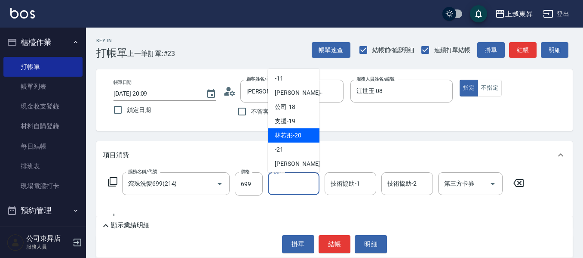
click at [291, 130] on div "林芯彤 -20" at bounding box center [294, 135] width 52 height 14
type input "林芯彤-20"
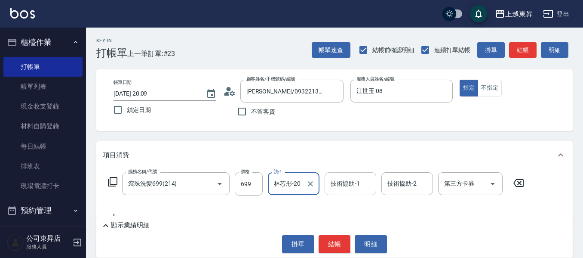
click at [352, 179] on div "技術協助-1 技術協助-1" at bounding box center [351, 183] width 52 height 23
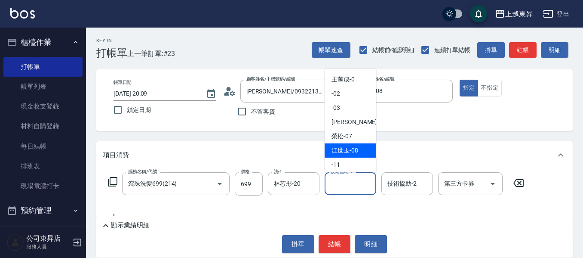
click at [349, 151] on span "[PERSON_NAME]-08" at bounding box center [345, 150] width 27 height 9
type input "江世玉-08"
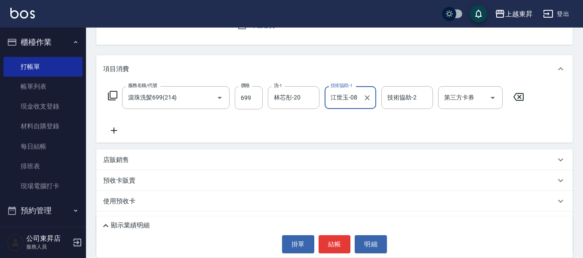
click at [118, 131] on icon at bounding box center [114, 130] width 22 height 10
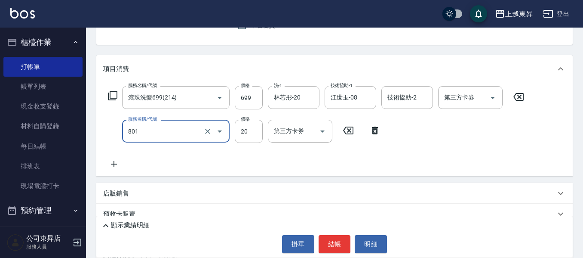
type input "潤絲(801)"
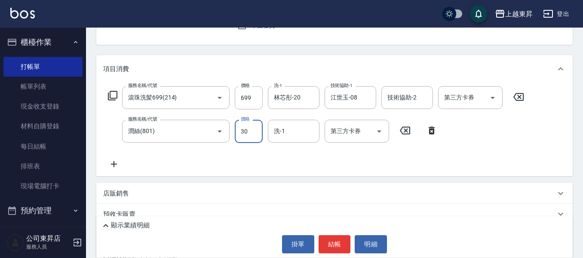
type input "30"
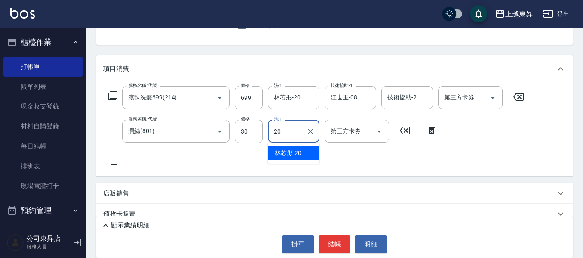
type input "林芯彤-20"
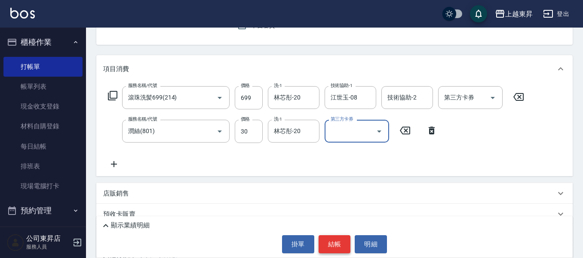
click at [330, 240] on button "結帳" at bounding box center [335, 244] width 32 height 18
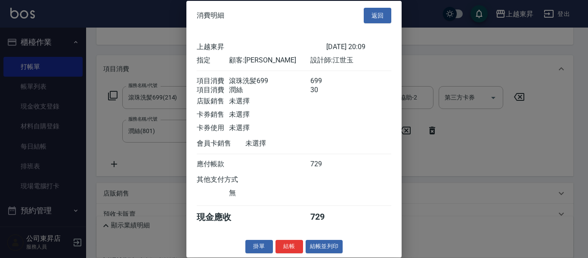
scroll to position [14, 0]
click at [325, 246] on button "結帳並列印" at bounding box center [324, 246] width 37 height 13
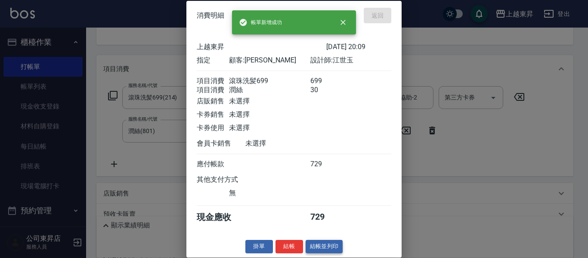
type input "[DATE] 20:10"
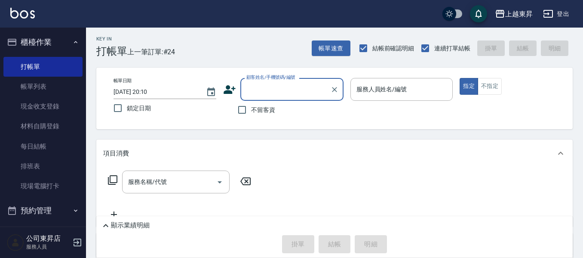
scroll to position [0, 0]
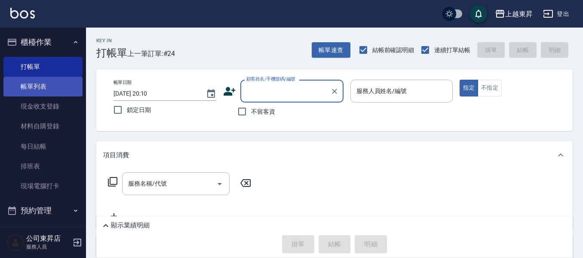
click at [36, 88] on link "帳單列表" at bounding box center [42, 87] width 79 height 20
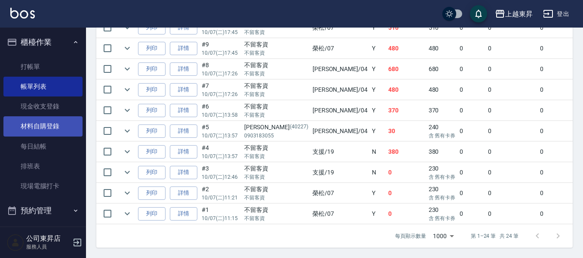
scroll to position [72, 0]
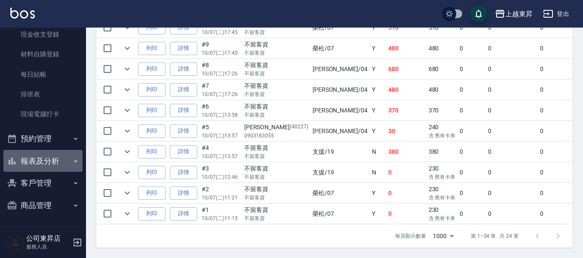
click at [45, 157] on button "報表及分析" at bounding box center [42, 161] width 79 height 22
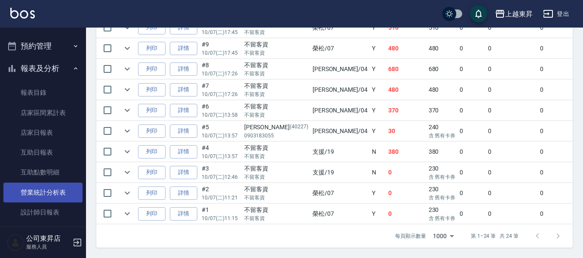
scroll to position [244, 0]
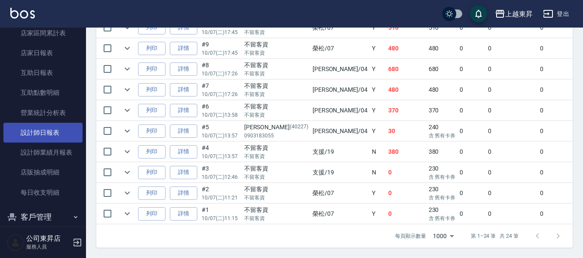
click at [51, 132] on link "設計師日報表" at bounding box center [42, 133] width 79 height 20
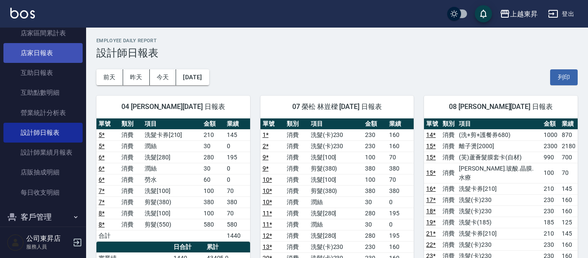
click at [37, 58] on link "店家日報表" at bounding box center [42, 53] width 79 height 20
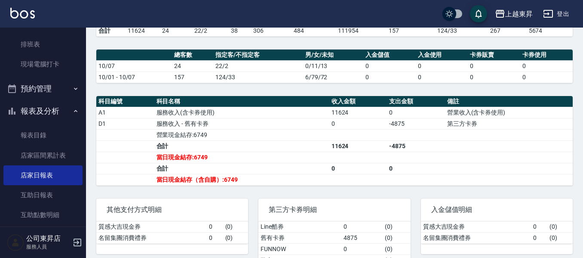
scroll to position [115, 0]
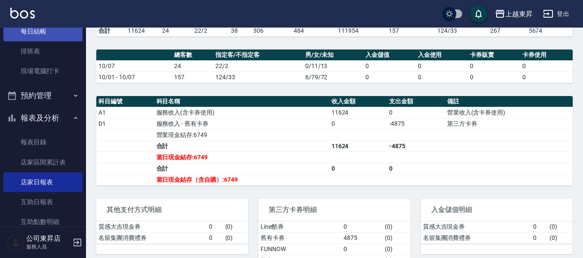
click at [33, 36] on link "每日結帳" at bounding box center [42, 32] width 79 height 20
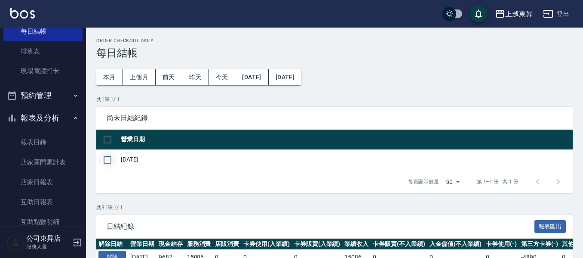
drag, startPoint x: 111, startPoint y: 156, endPoint x: 115, endPoint y: 158, distance: 5.0
click at [111, 156] on input "checkbox" at bounding box center [108, 160] width 18 height 18
checkbox input "true"
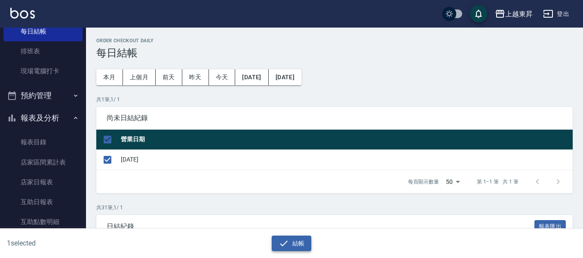
click at [296, 239] on button "結帳" at bounding box center [292, 243] width 40 height 16
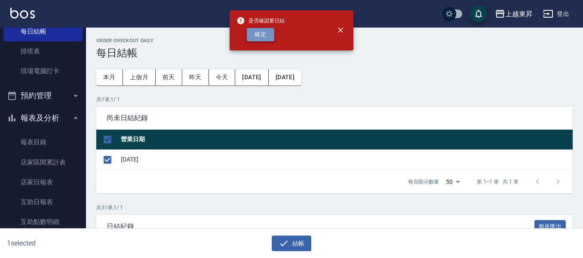
click at [259, 31] on button "確定" at bounding box center [261, 34] width 28 height 13
checkbox input "false"
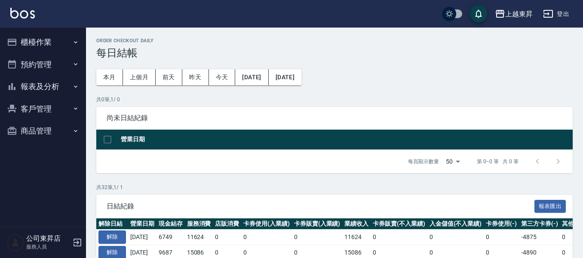
click at [33, 89] on button "報表及分析" at bounding box center [42, 86] width 79 height 22
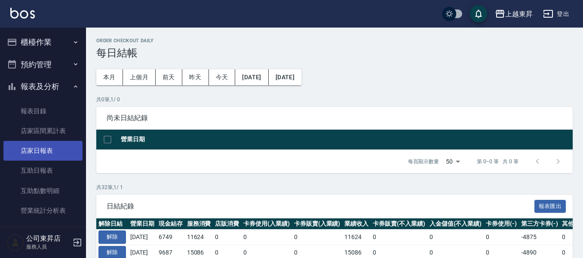
click at [46, 146] on link "店家日報表" at bounding box center [42, 151] width 79 height 20
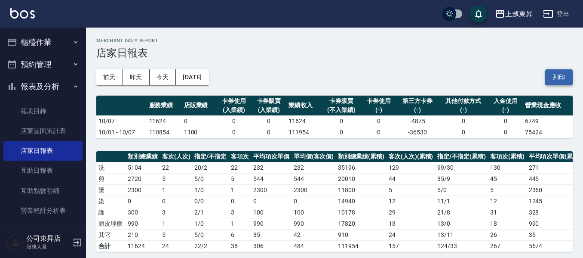
click at [563, 75] on button "列印" at bounding box center [560, 77] width 28 height 16
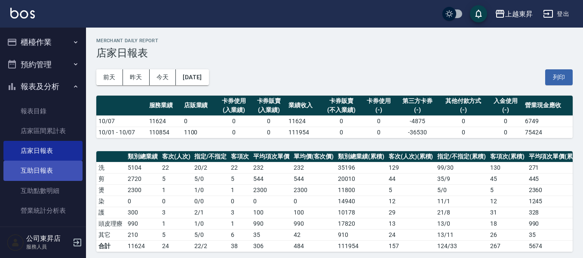
click at [35, 172] on link "互助日報表" at bounding box center [42, 170] width 79 height 20
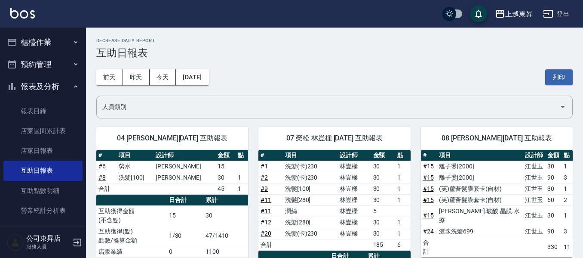
drag, startPoint x: 550, startPoint y: 76, endPoint x: 449, endPoint y: 233, distance: 186.2
click at [550, 76] on button "列印" at bounding box center [560, 77] width 28 height 16
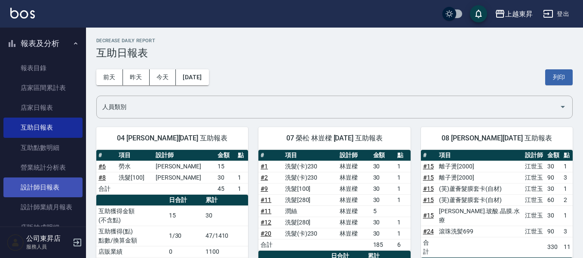
click at [43, 185] on link "設計師日報表" at bounding box center [42, 187] width 79 height 20
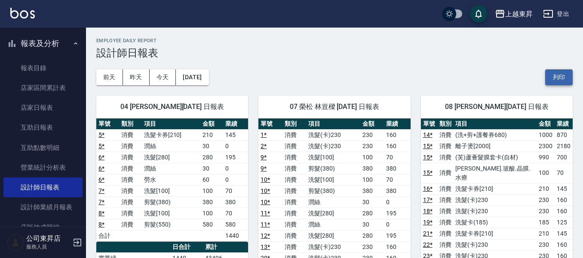
click at [556, 76] on button "列印" at bounding box center [560, 77] width 28 height 16
